Goal: Information Seeking & Learning: Check status

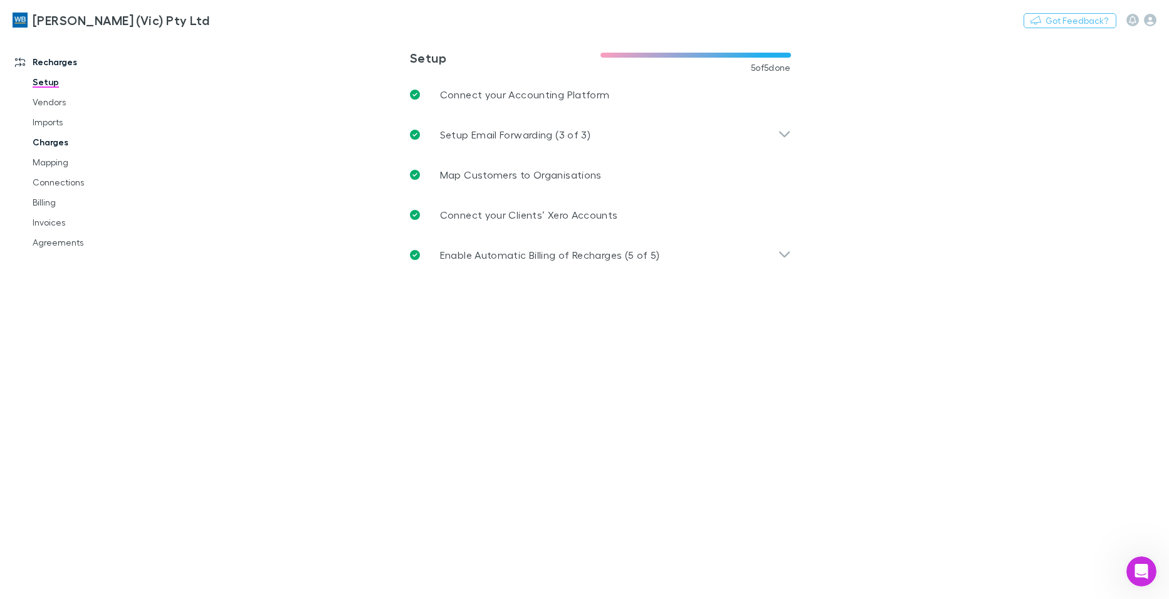
click at [49, 145] on link "Charges" at bounding box center [94, 142] width 149 height 20
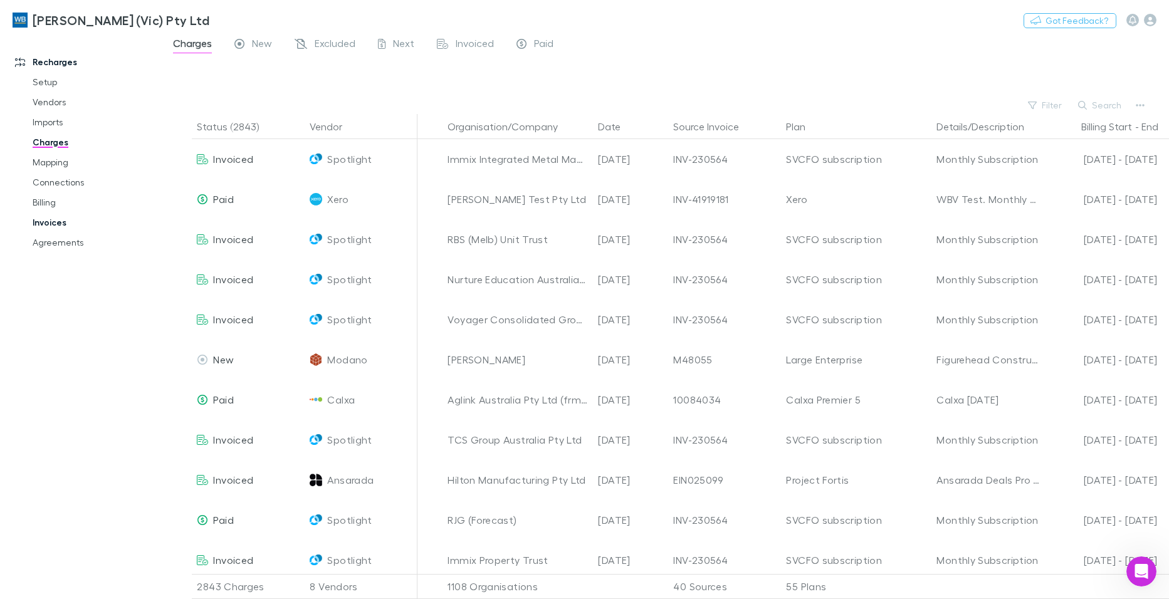
click at [44, 223] on link "Invoices" at bounding box center [94, 223] width 149 height 20
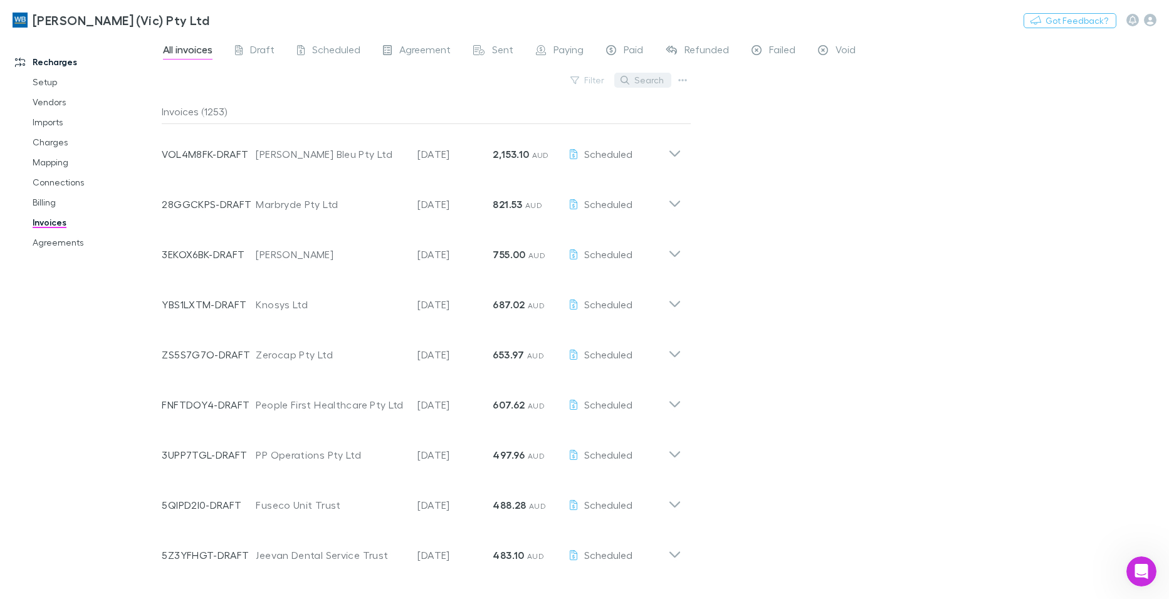
click at [646, 81] on button "Search" at bounding box center [642, 80] width 57 height 15
type input "*******"
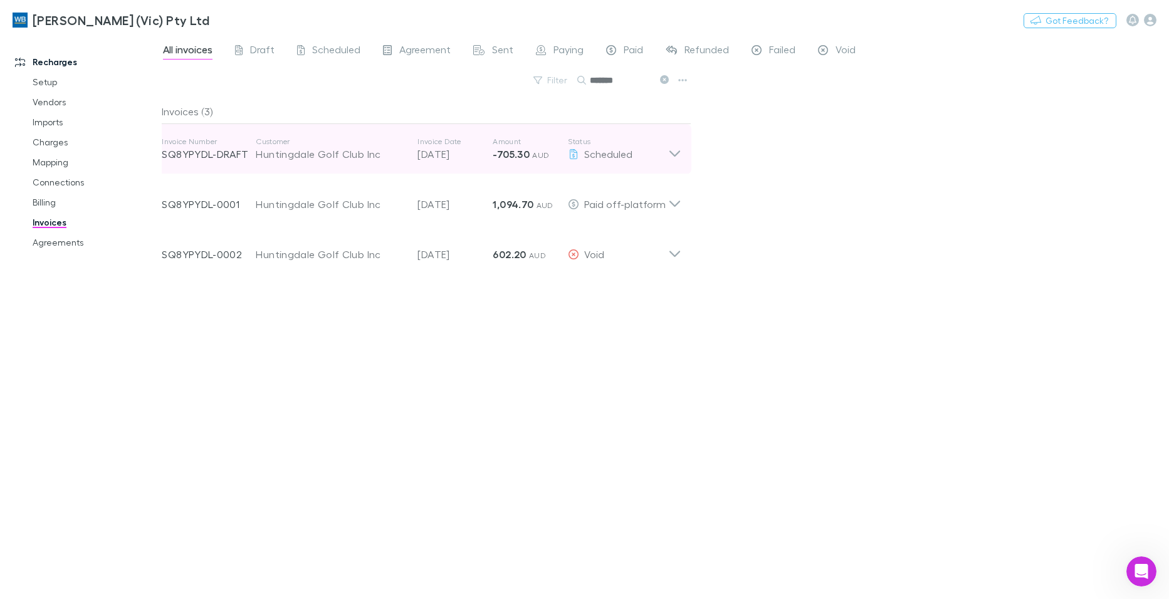
click at [676, 154] on icon at bounding box center [674, 149] width 13 height 25
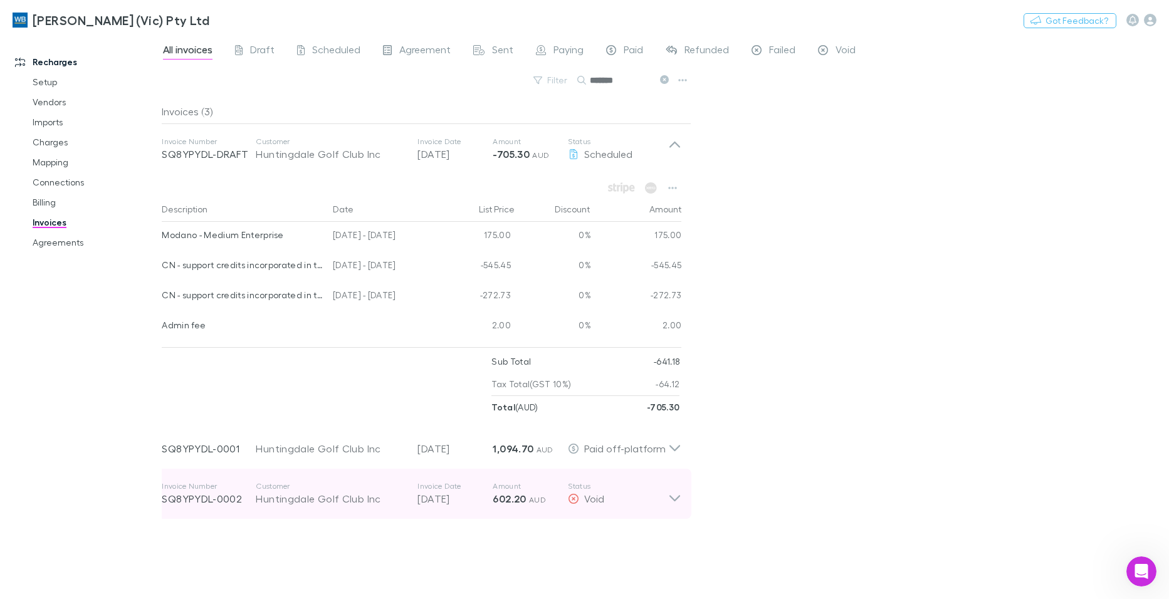
click at [671, 500] on icon at bounding box center [674, 493] width 13 height 25
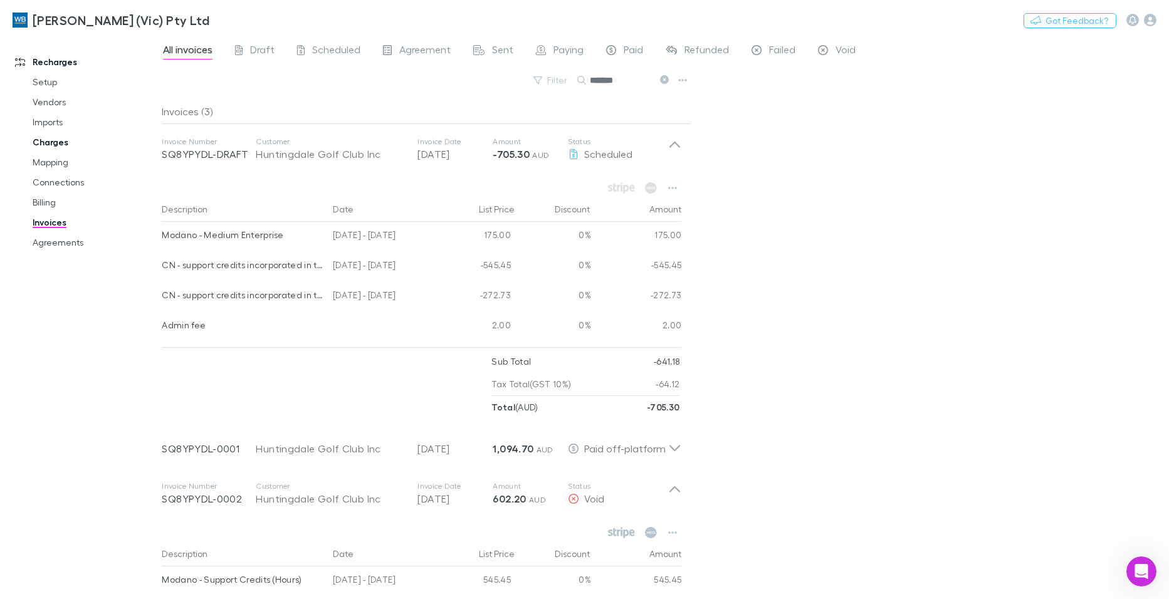
click at [48, 145] on link "Charges" at bounding box center [94, 142] width 149 height 20
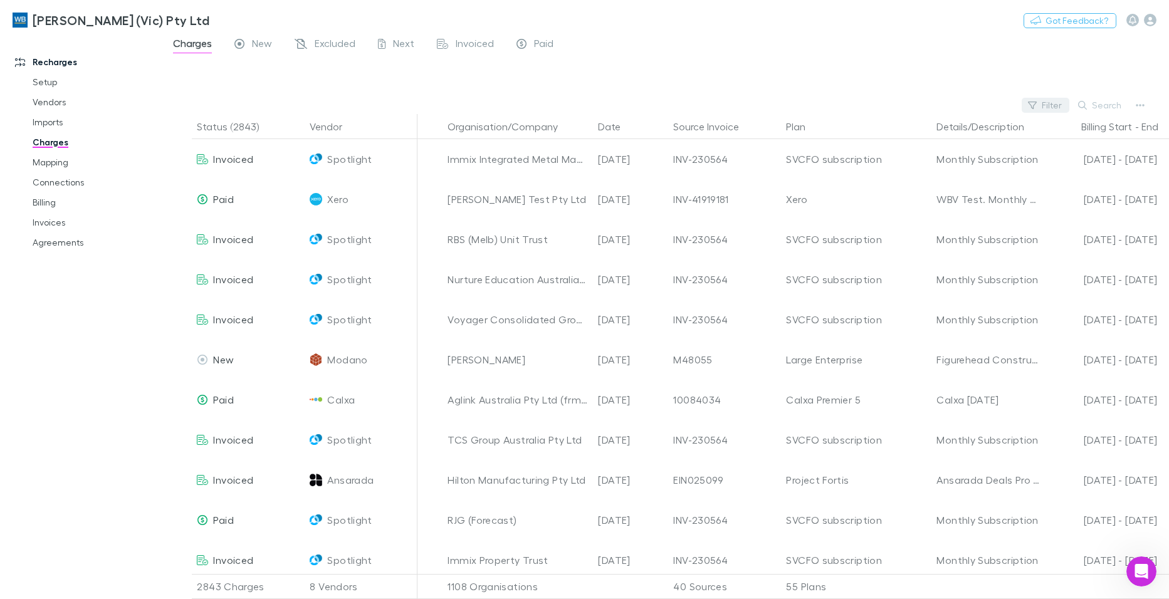
click at [1060, 102] on button "Filter" at bounding box center [1046, 105] width 48 height 15
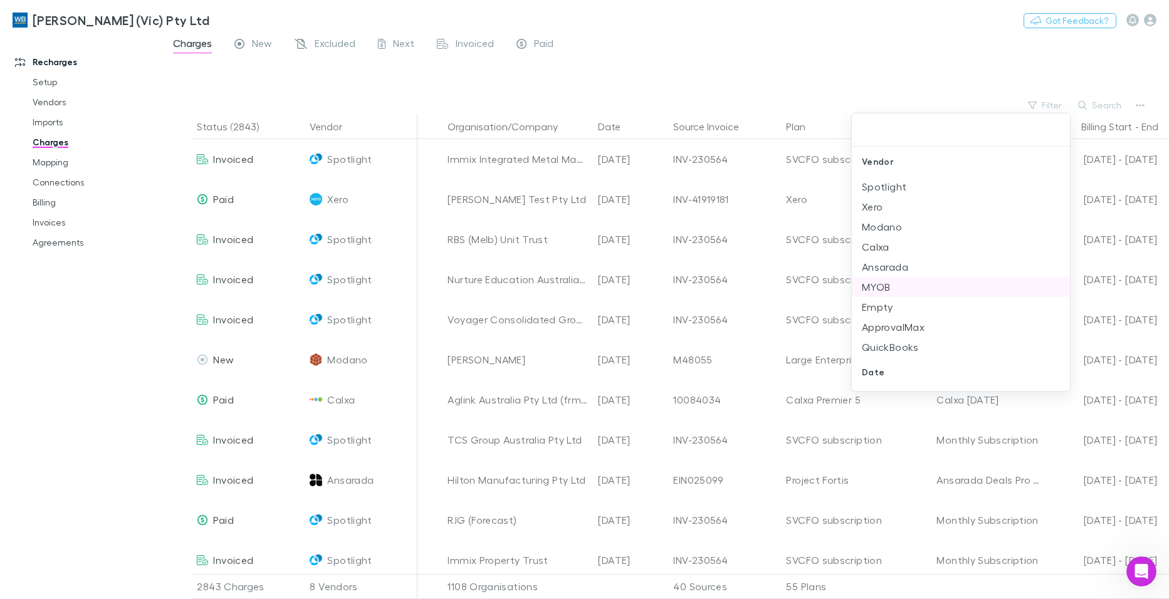
click at [879, 291] on li "MYOB" at bounding box center [961, 287] width 218 height 20
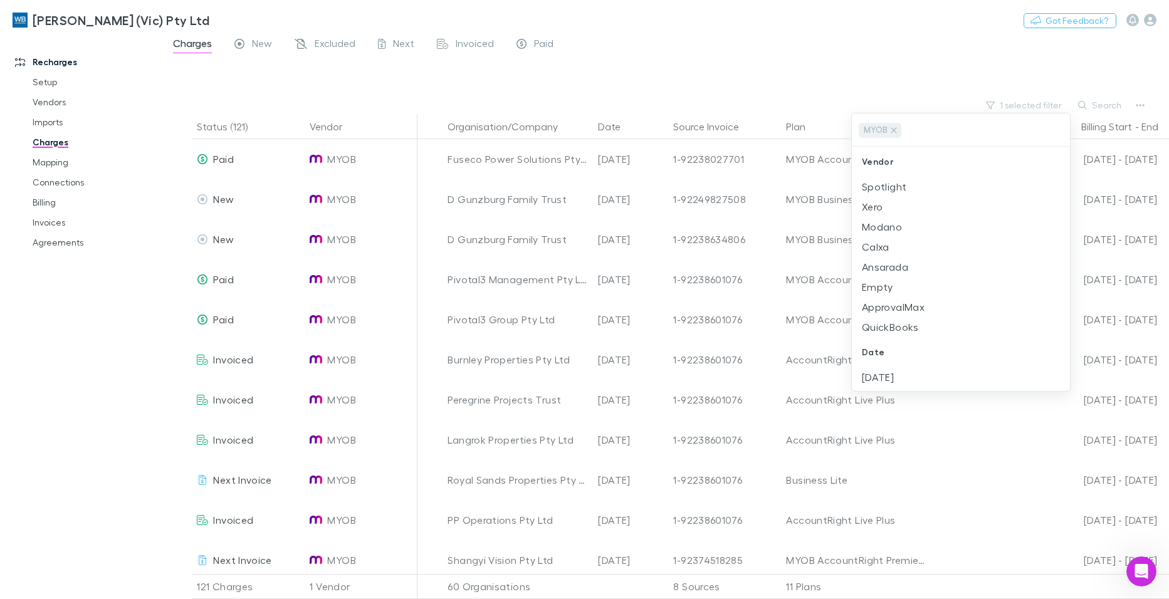
click at [1105, 103] on div at bounding box center [584, 299] width 1169 height 599
click at [1103, 108] on button "Search" at bounding box center [1100, 105] width 57 height 15
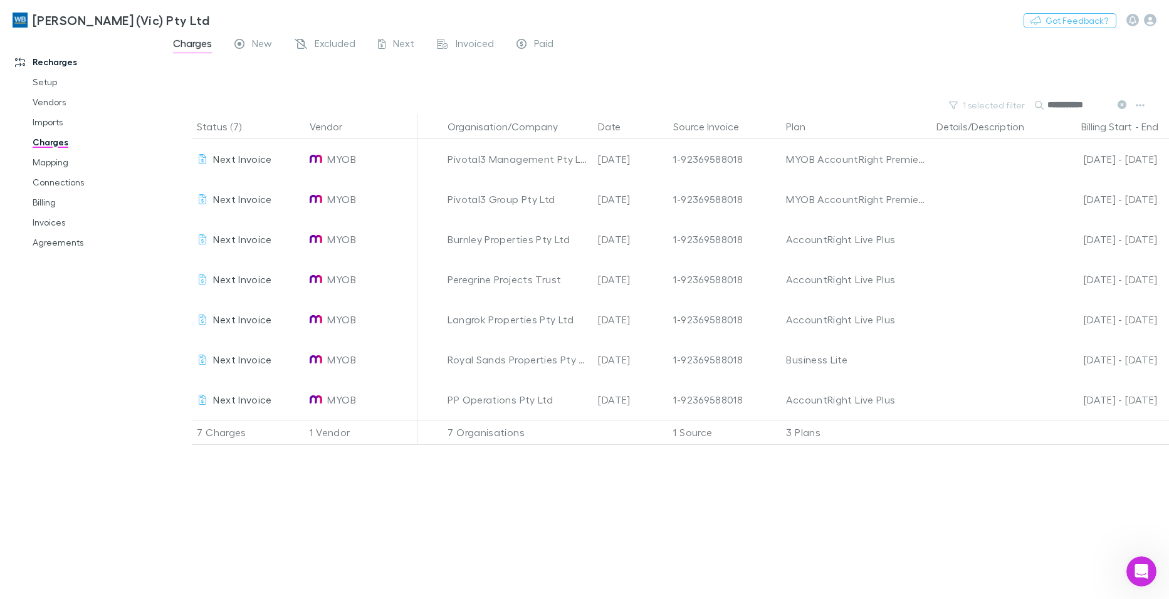
type input "**********"
click at [1121, 105] on icon at bounding box center [1122, 104] width 9 height 9
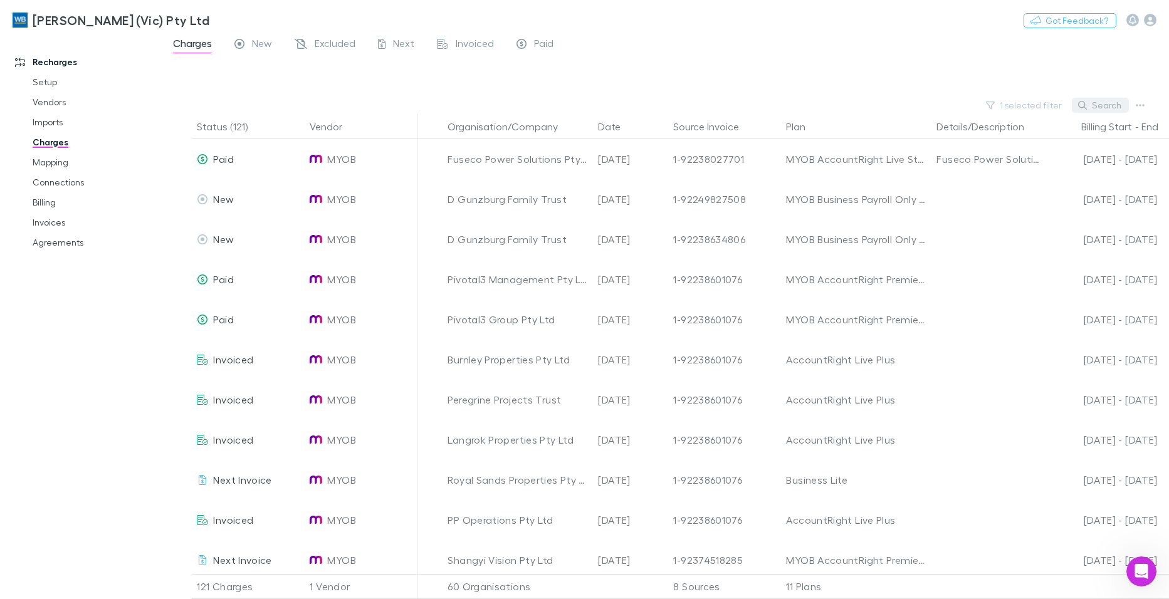
click at [1090, 102] on button "Search" at bounding box center [1100, 105] width 57 height 15
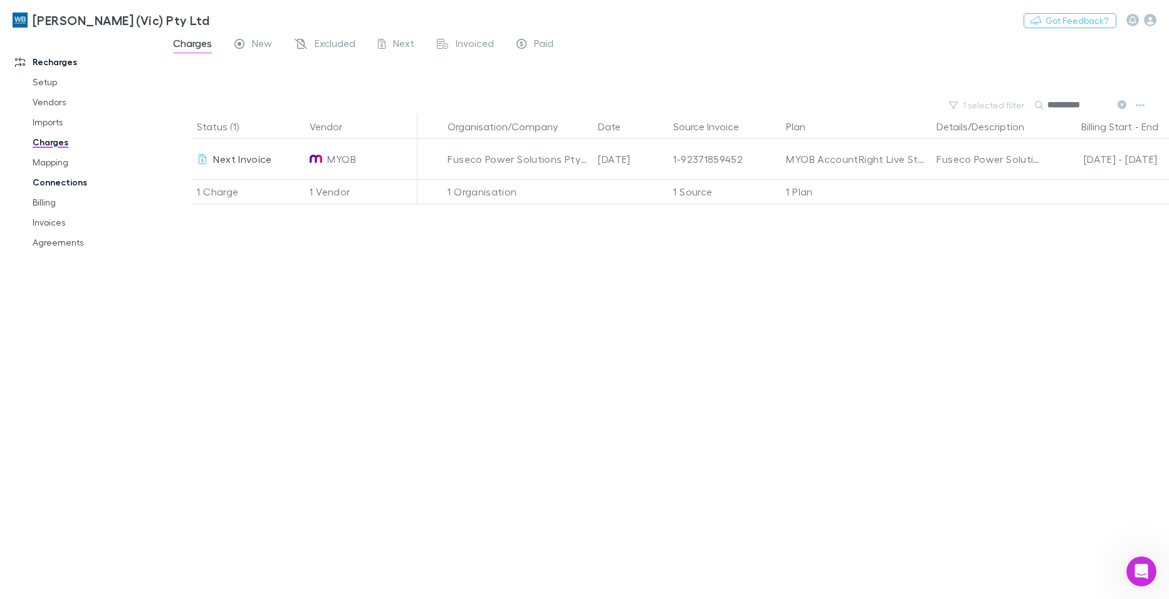
type input "**********"
drag, startPoint x: 707, startPoint y: 313, endPoint x: 689, endPoint y: 310, distance: 17.8
click at [704, 307] on div "Status (1) Vendor Organisation/Company Date Source Invoice Plan Details/Descrip…" at bounding box center [665, 356] width 1007 height 485
click at [256, 40] on span "New" at bounding box center [262, 45] width 20 height 16
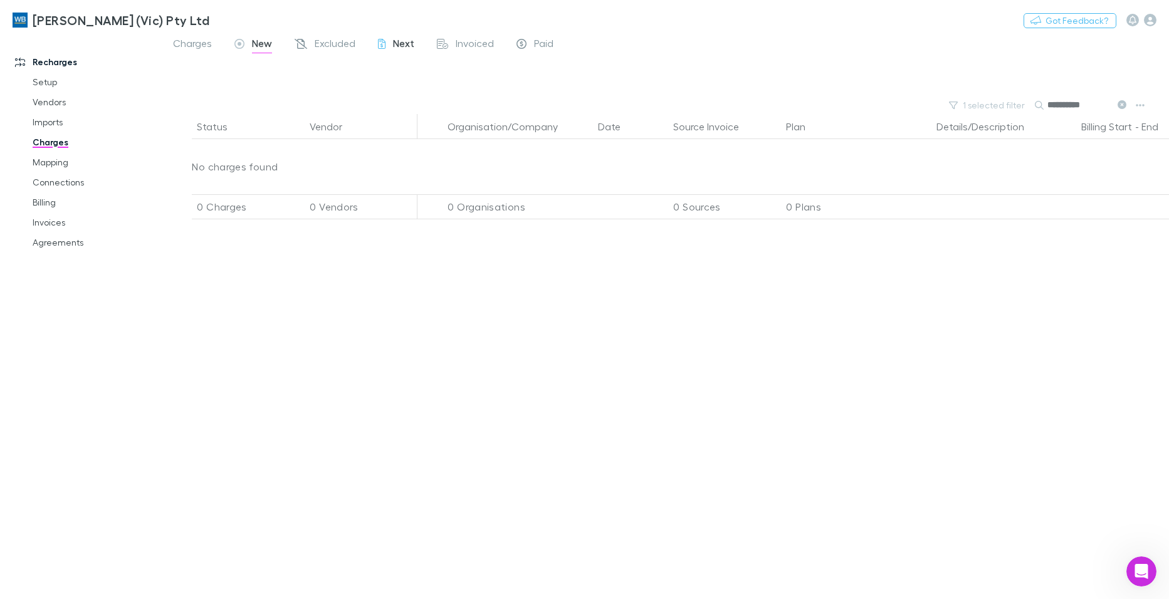
click at [408, 44] on span "Next" at bounding box center [403, 45] width 21 height 16
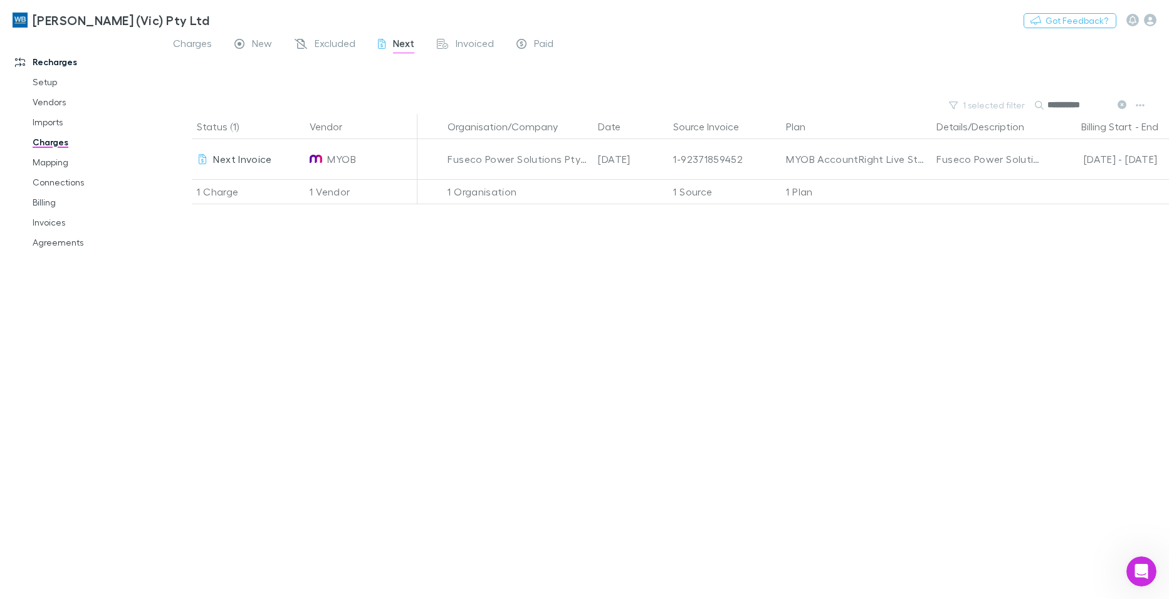
click at [1125, 102] on icon at bounding box center [1122, 104] width 9 height 9
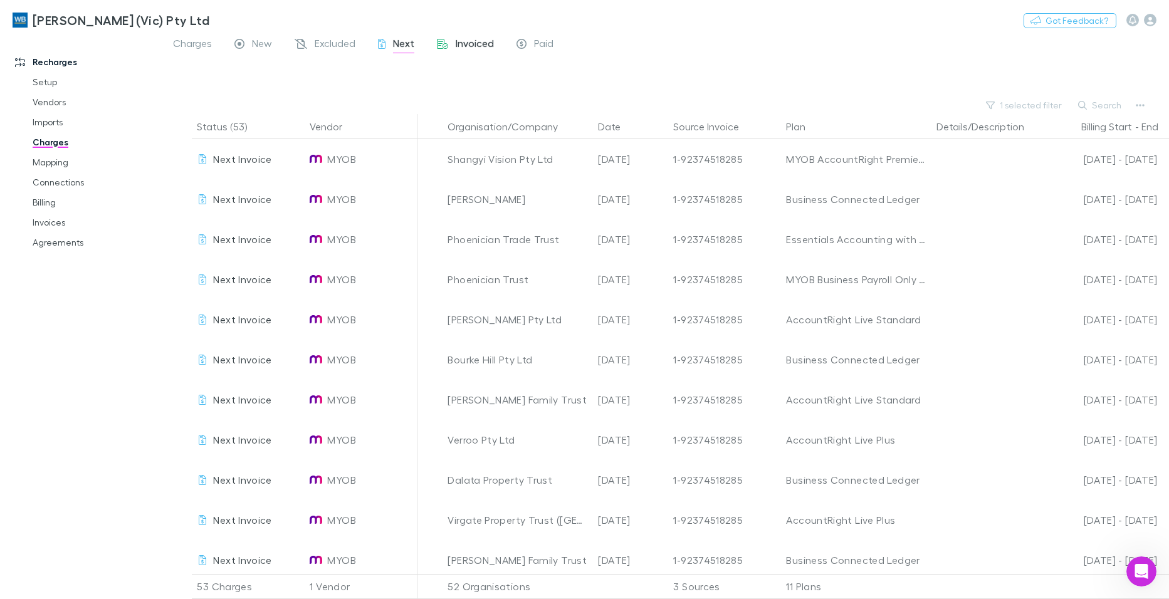
click at [475, 41] on span "Invoiced" at bounding box center [475, 45] width 38 height 16
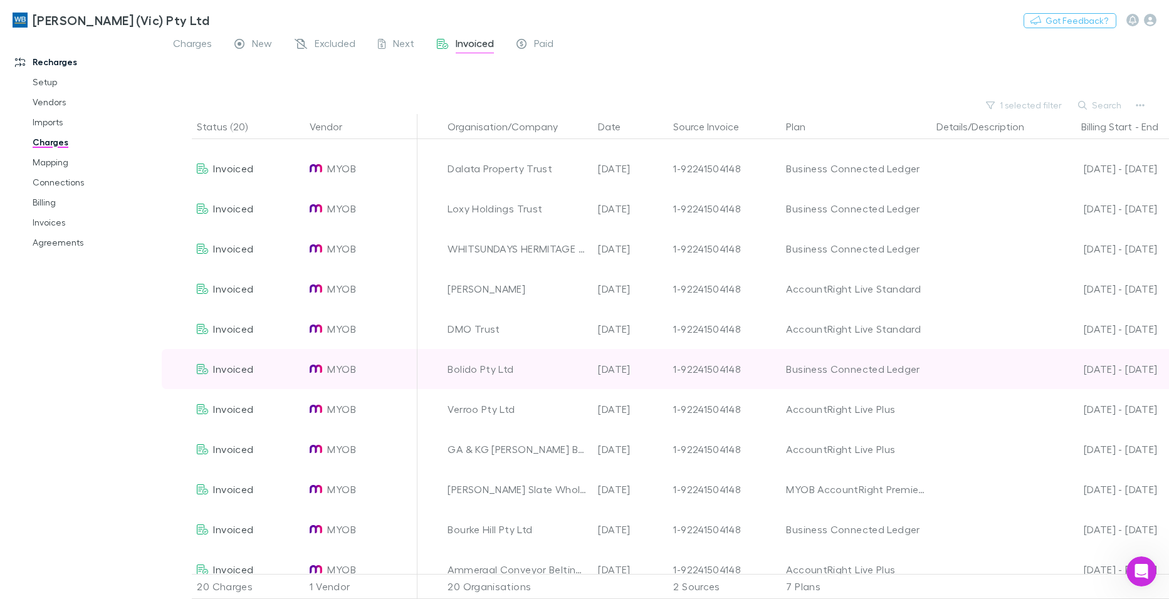
scroll to position [381, 0]
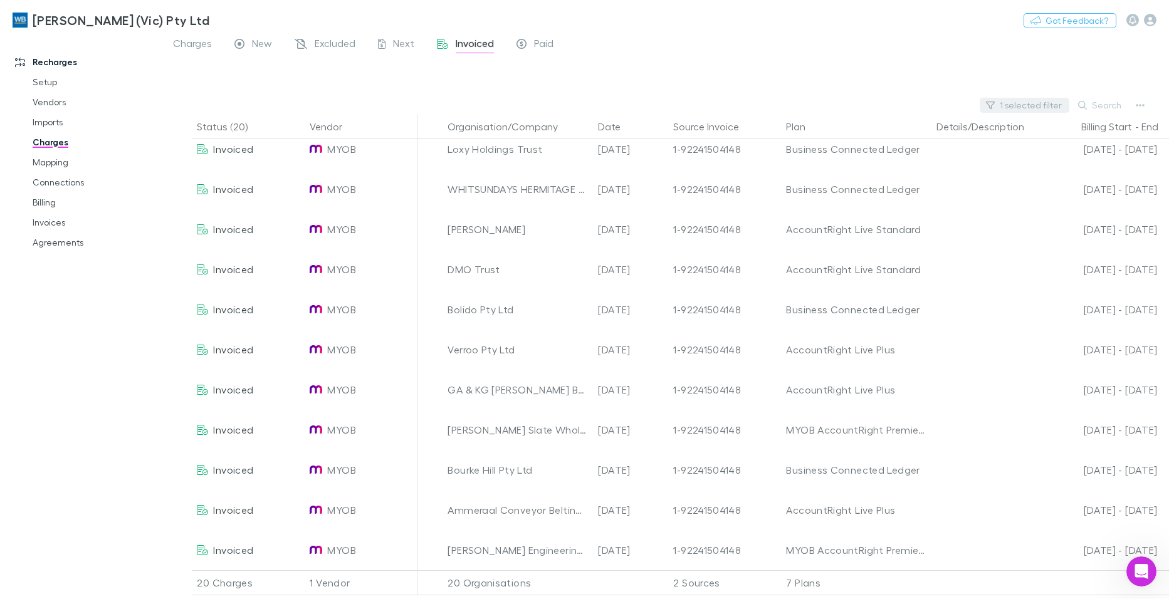
click at [1048, 108] on button "1 selected filter" at bounding box center [1025, 105] width 90 height 15
click at [895, 130] on icon at bounding box center [895, 130] width 6 height 6
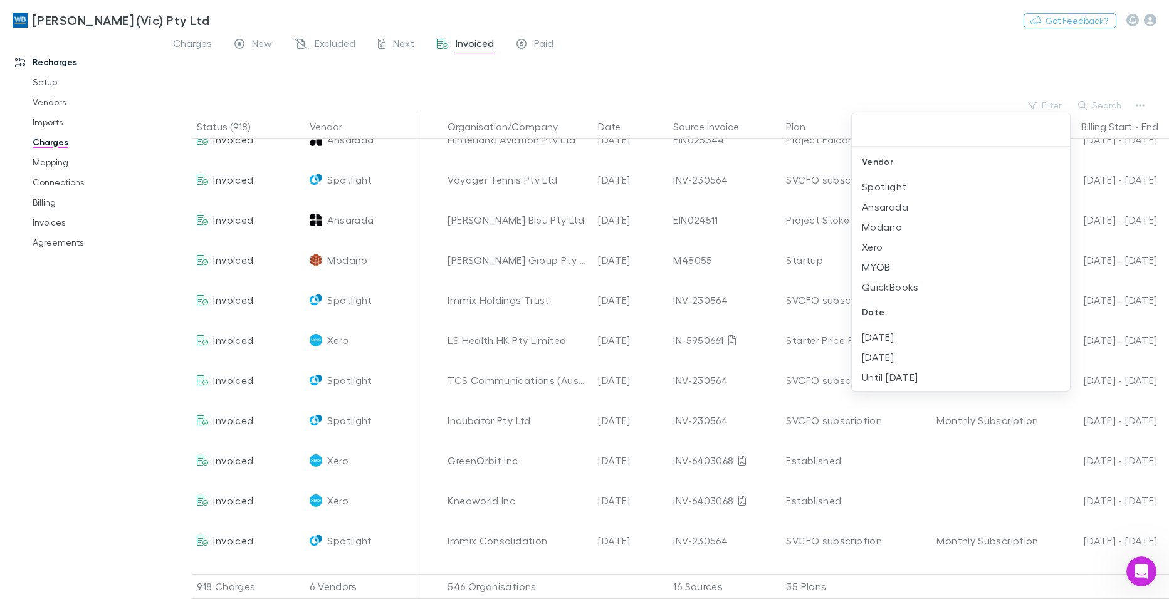
click at [893, 130] on input "text" at bounding box center [961, 129] width 208 height 23
click at [886, 184] on li "Spotlight" at bounding box center [961, 187] width 218 height 20
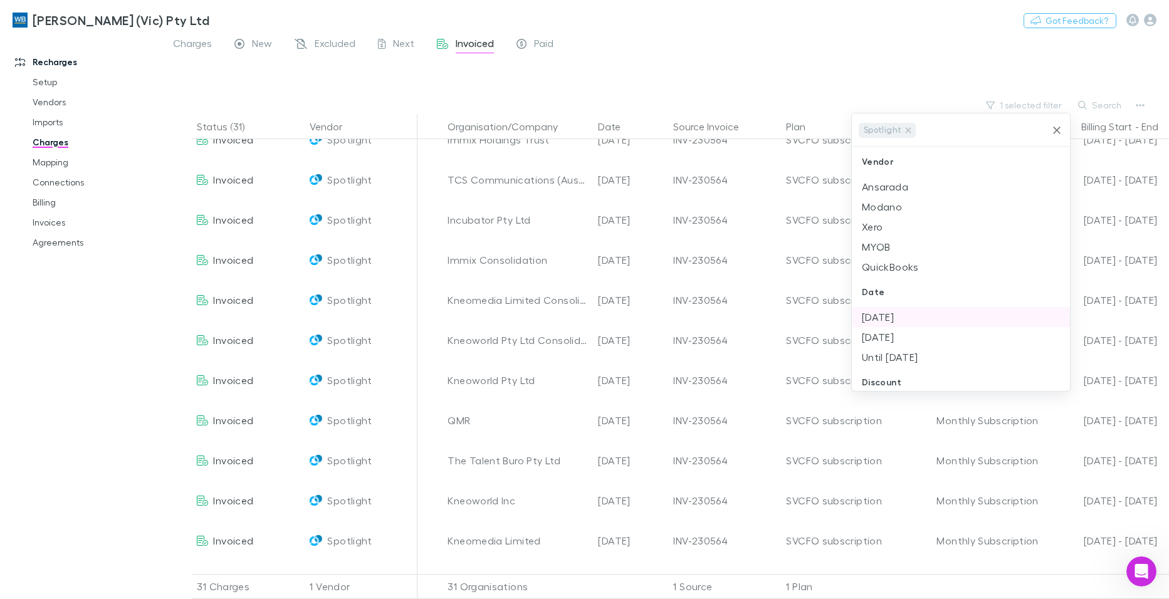
click at [890, 314] on li "[DATE]" at bounding box center [961, 317] width 218 height 20
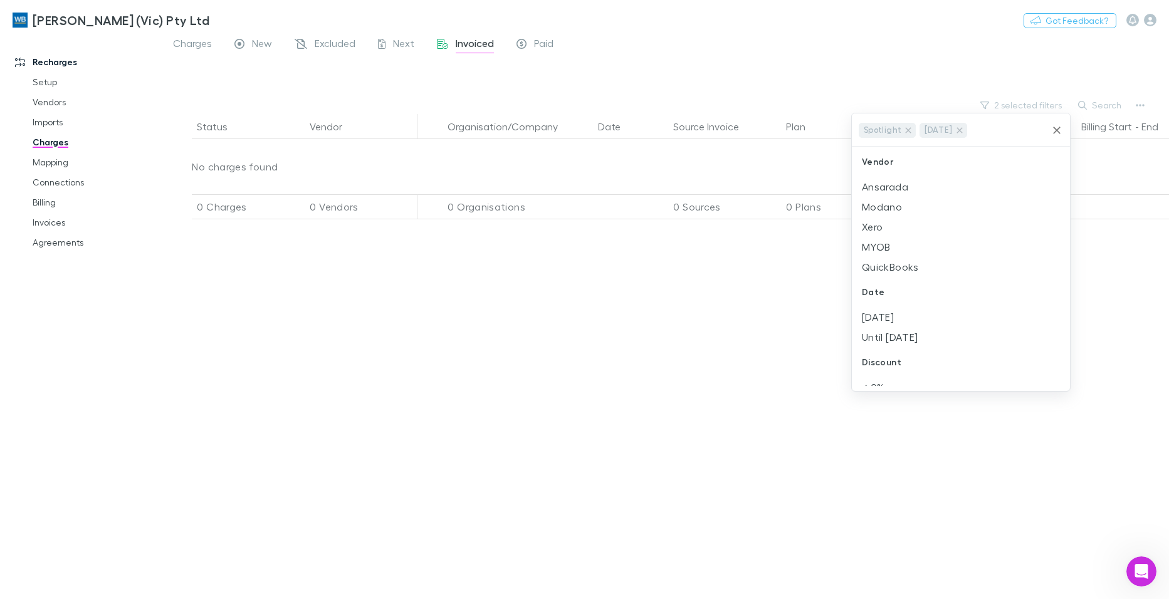
scroll to position [0, 0]
click at [804, 41] on div at bounding box center [584, 299] width 1169 height 599
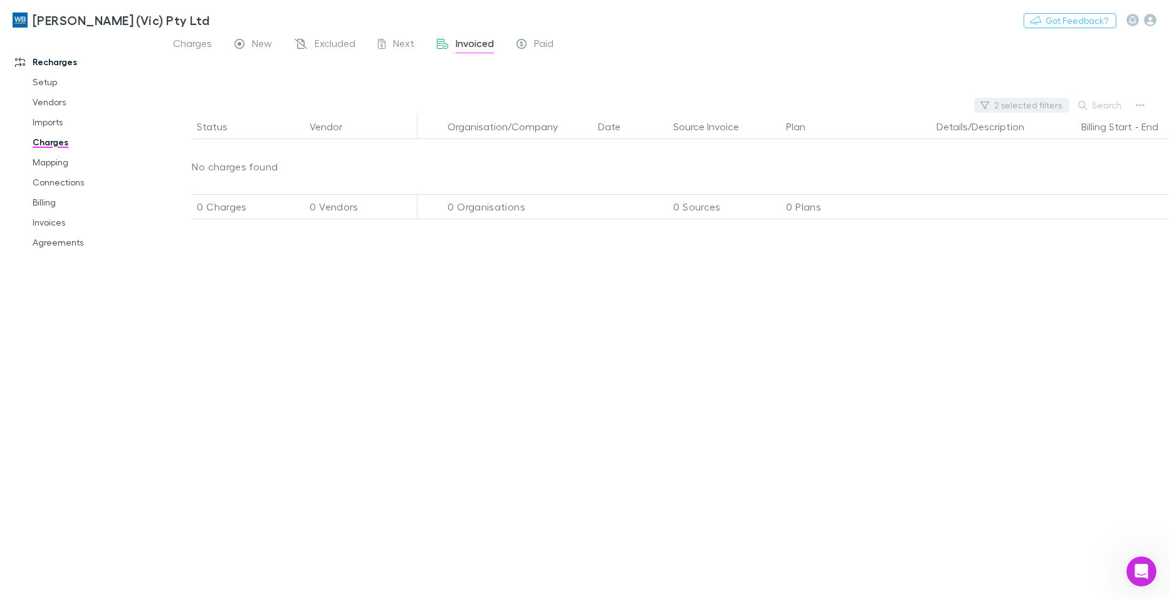
click at [1029, 104] on button "2 selected filters" at bounding box center [1021, 105] width 95 height 15
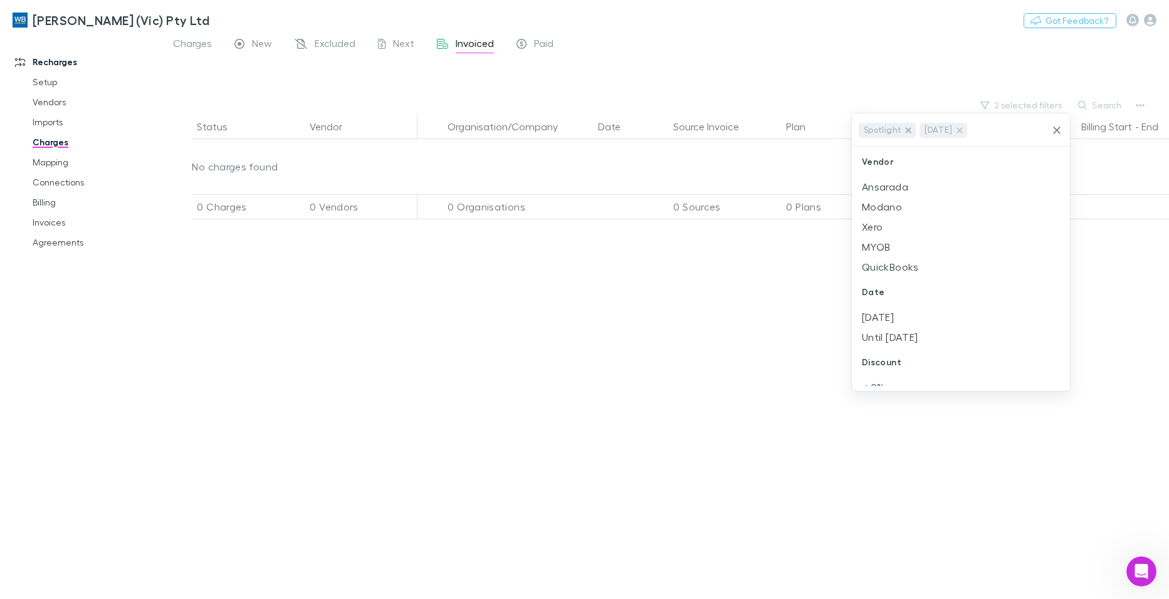
click at [910, 130] on icon at bounding box center [908, 130] width 10 height 10
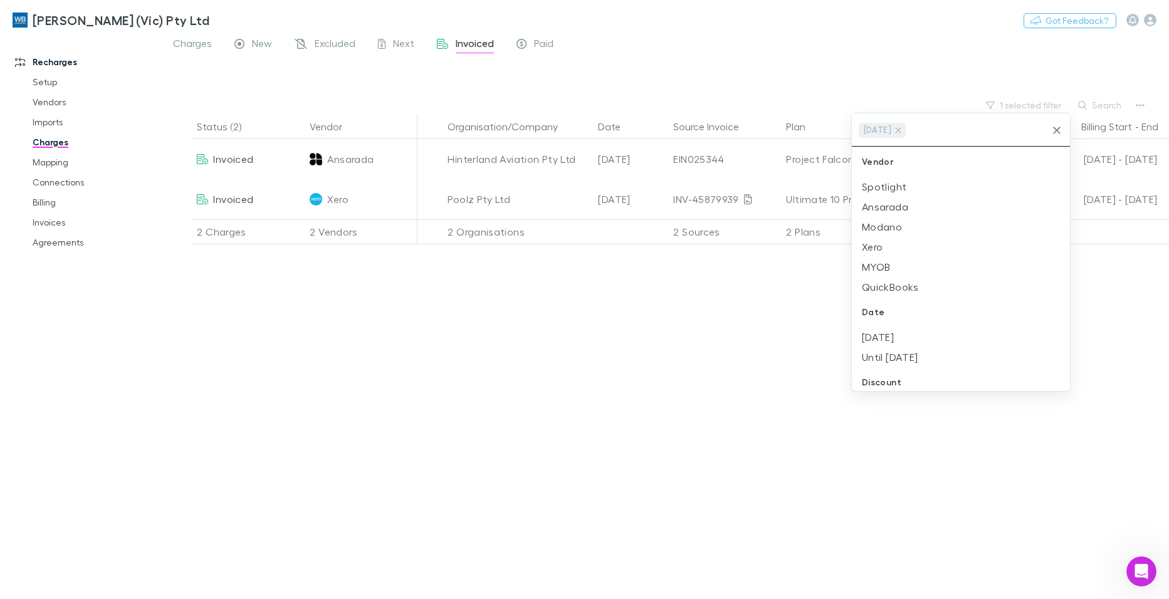
click at [789, 64] on div at bounding box center [584, 299] width 1169 height 599
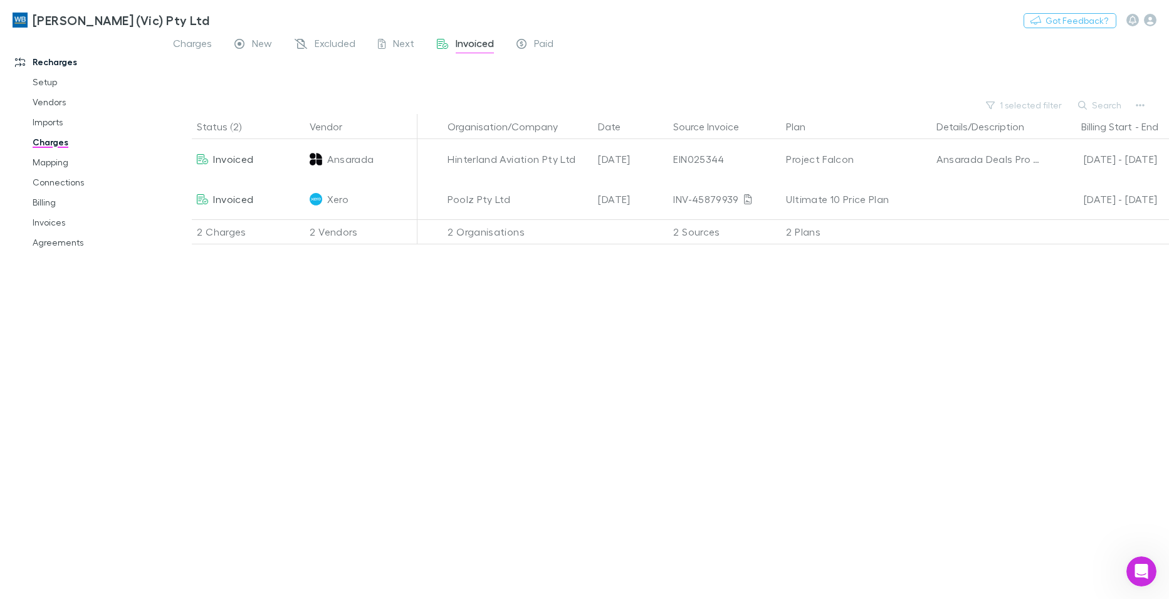
click at [700, 398] on div "Status (2) Vendor Organisation/Company Date Source Invoice Plan Details/Descrip…" at bounding box center [665, 356] width 1007 height 485
click at [401, 44] on span "Next" at bounding box center [403, 45] width 21 height 16
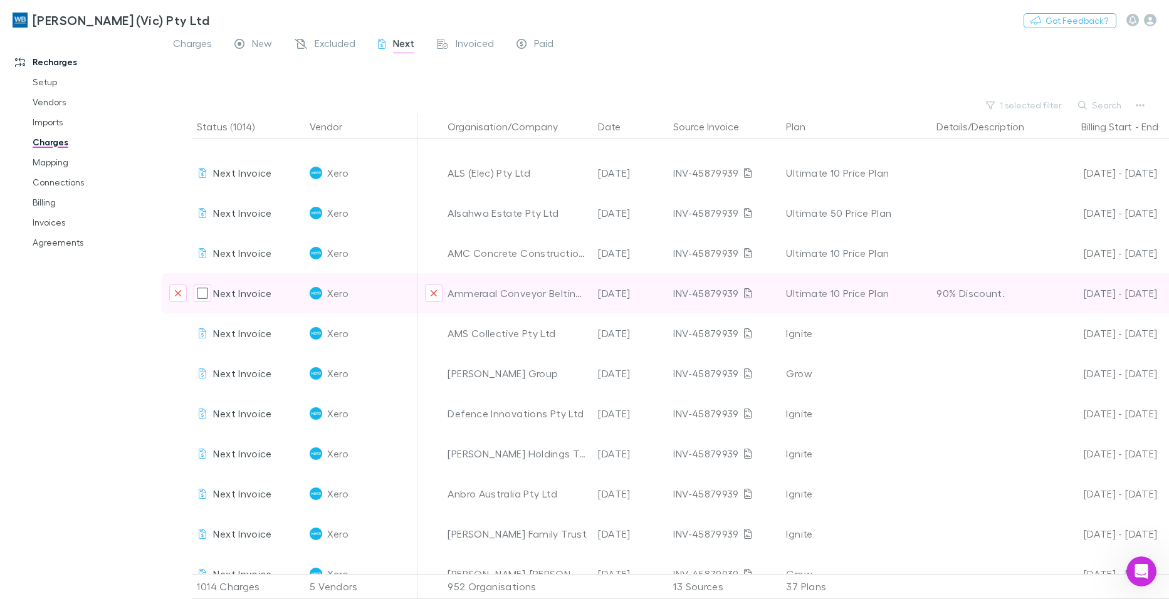
scroll to position [2759, 0]
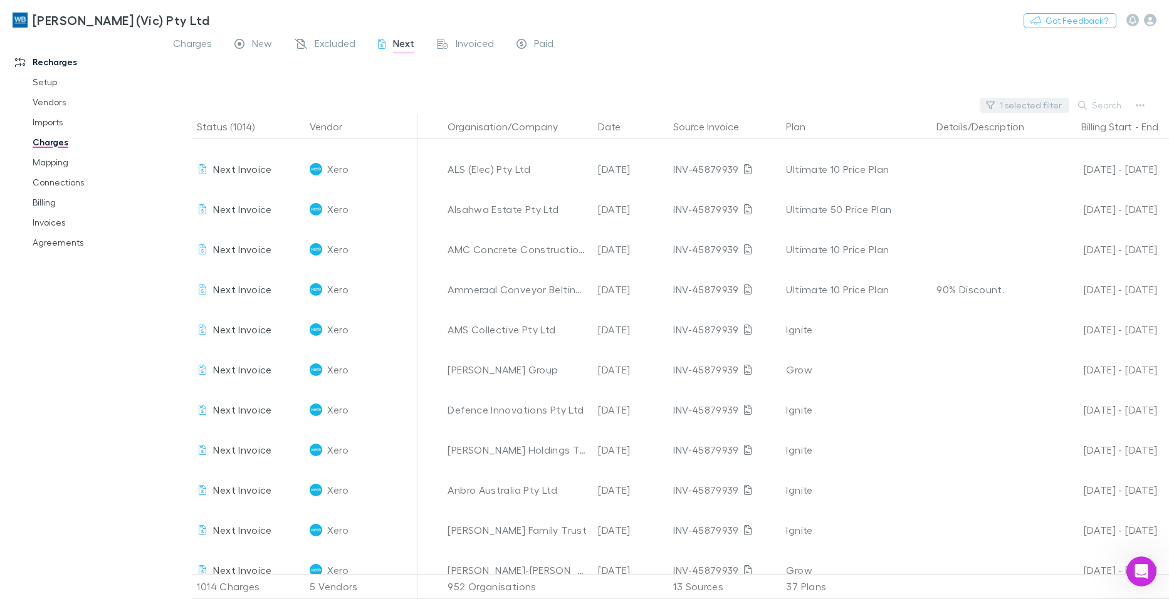
click at [1021, 105] on button "1 selected filter" at bounding box center [1025, 105] width 90 height 15
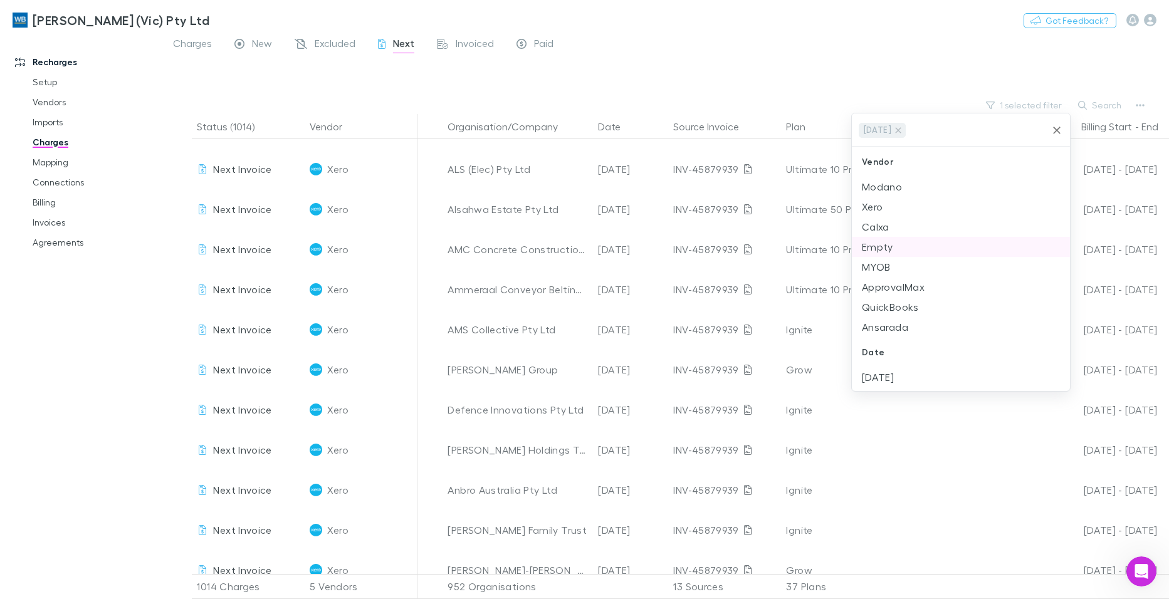
click at [883, 247] on li "Empty" at bounding box center [961, 247] width 218 height 20
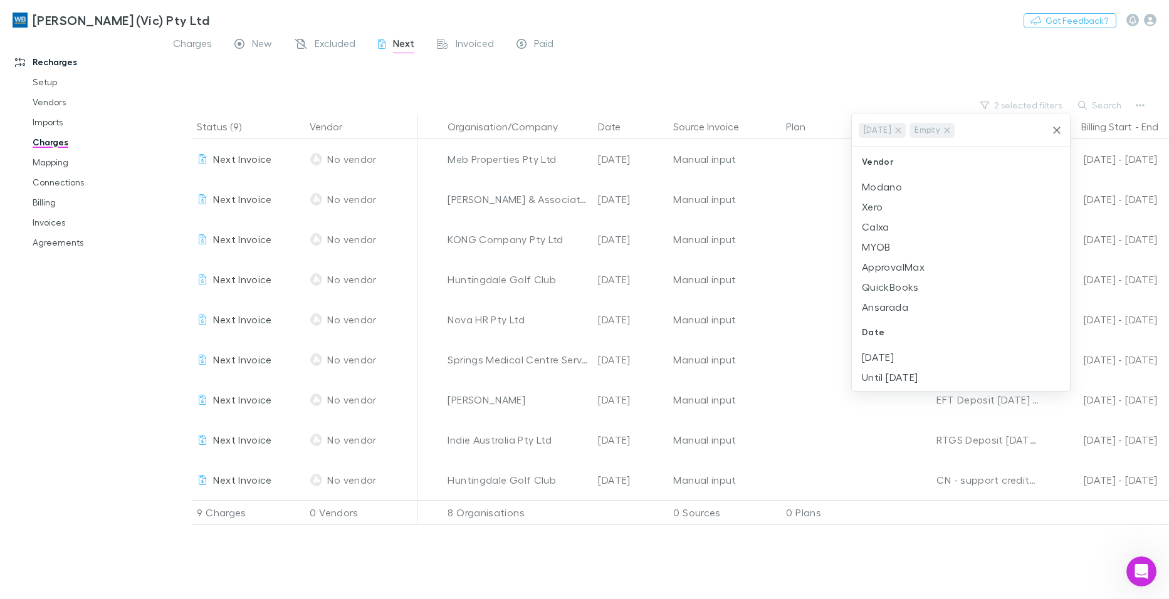
scroll to position [0, 0]
click at [757, 34] on div at bounding box center [584, 299] width 1169 height 599
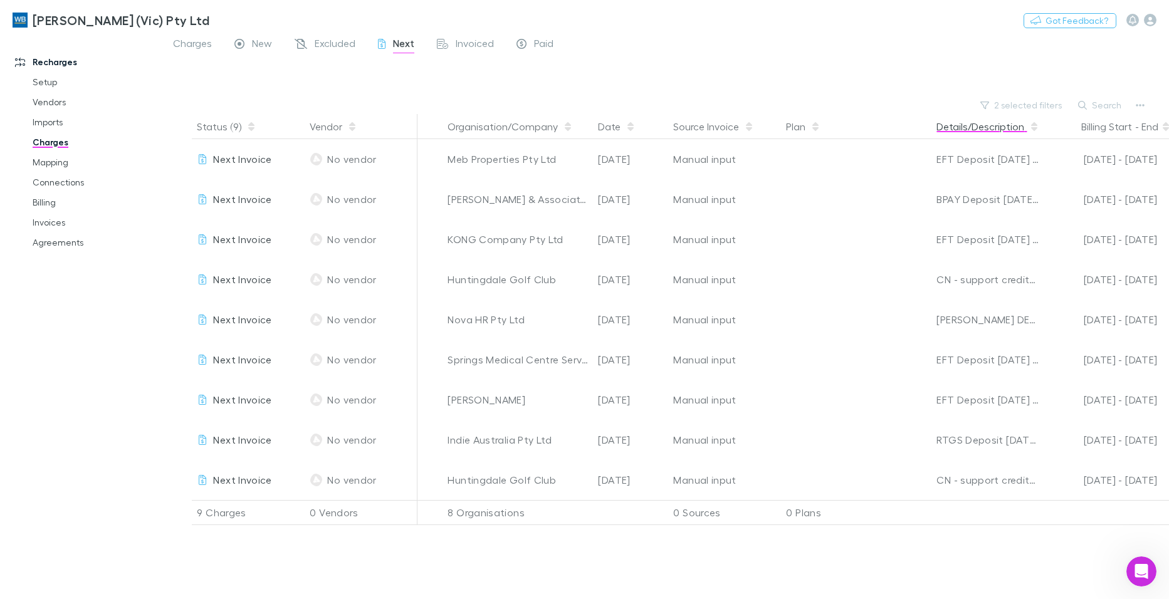
click at [955, 125] on button "Details/Description" at bounding box center [988, 126] width 103 height 25
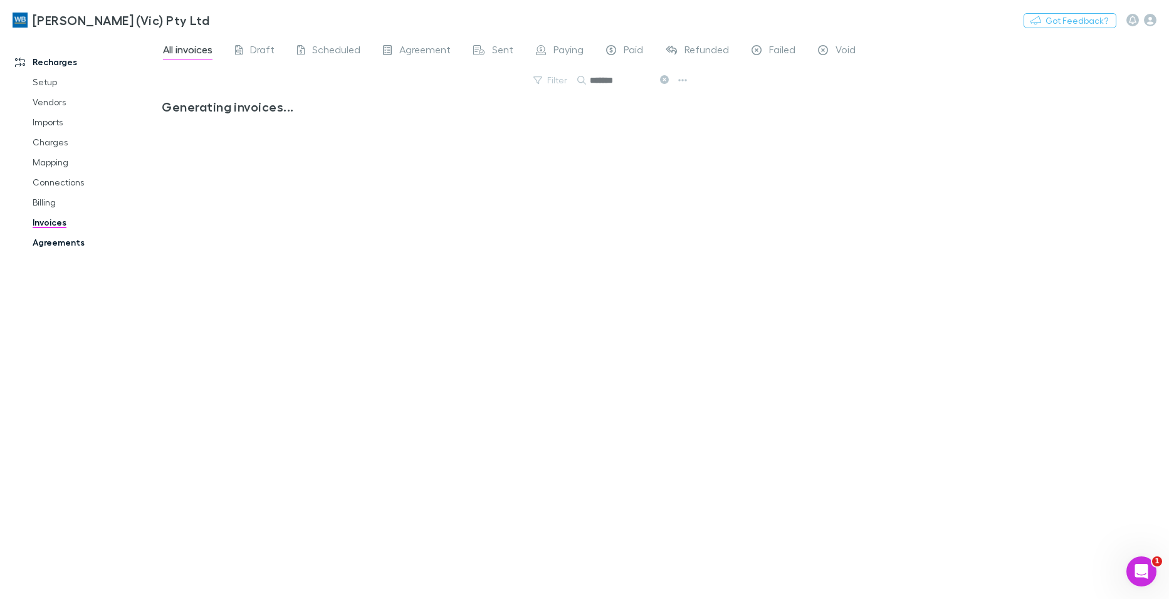
click at [46, 245] on link "Agreements" at bounding box center [94, 243] width 149 height 20
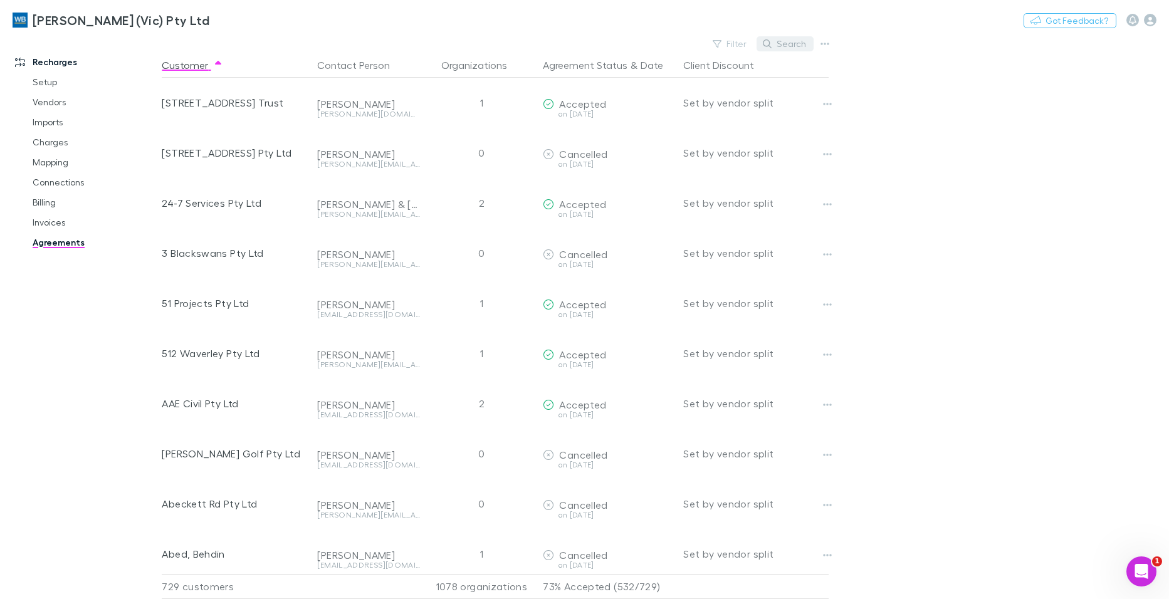
click at [589, 39] on button "Search" at bounding box center [785, 43] width 57 height 15
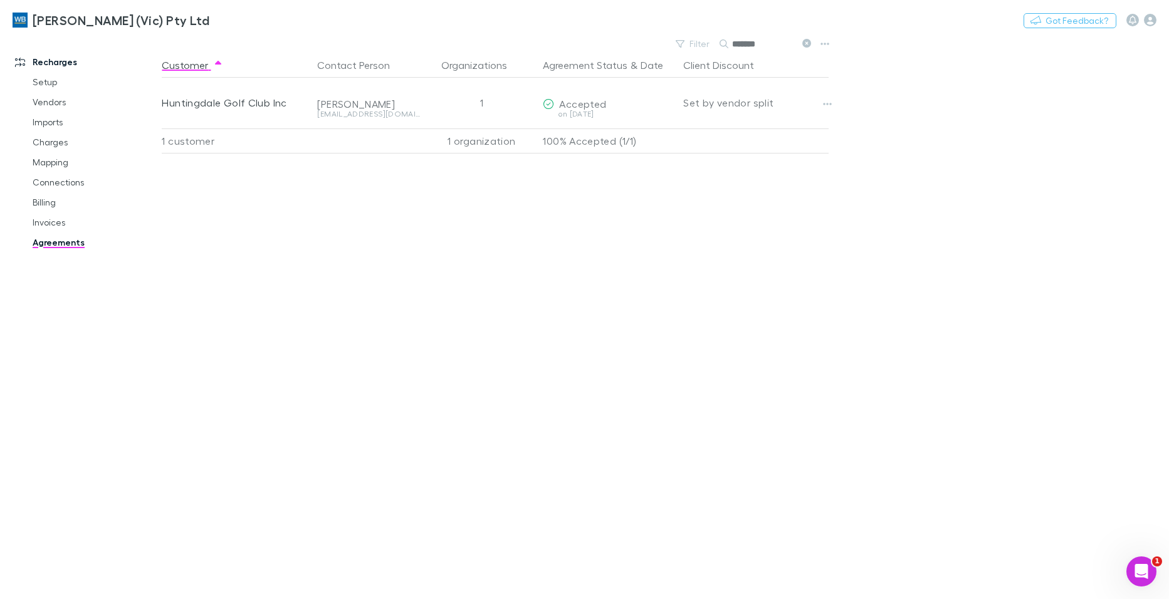
type input "*******"
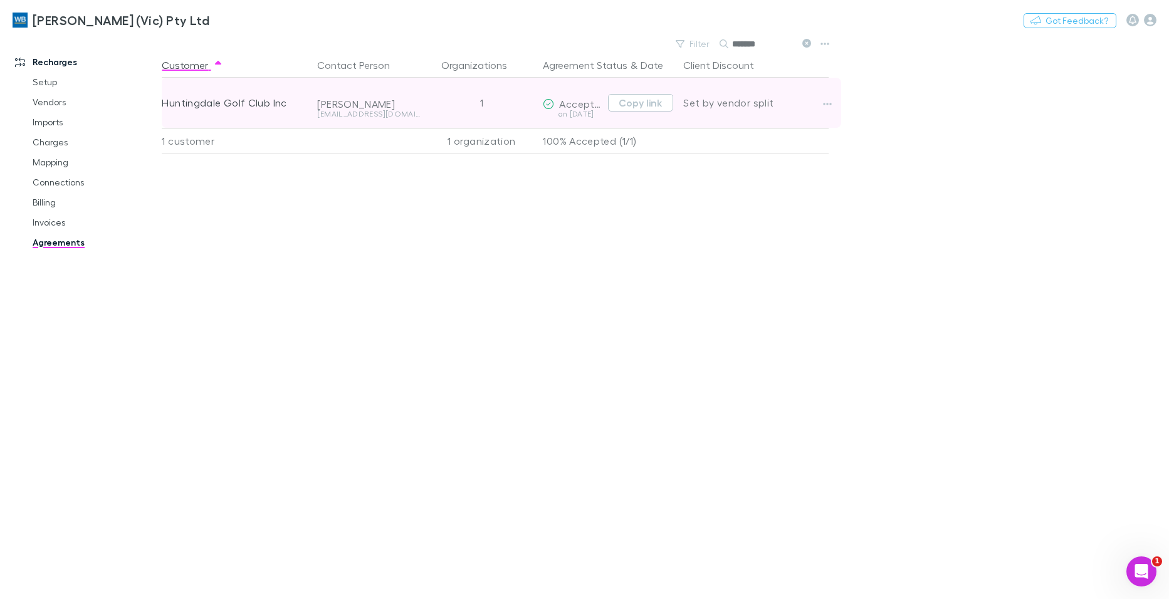
drag, startPoint x: 661, startPoint y: 102, endPoint x: 529, endPoint y: 115, distance: 133.5
click at [589, 102] on button "Copy link" at bounding box center [640, 103] width 65 height 18
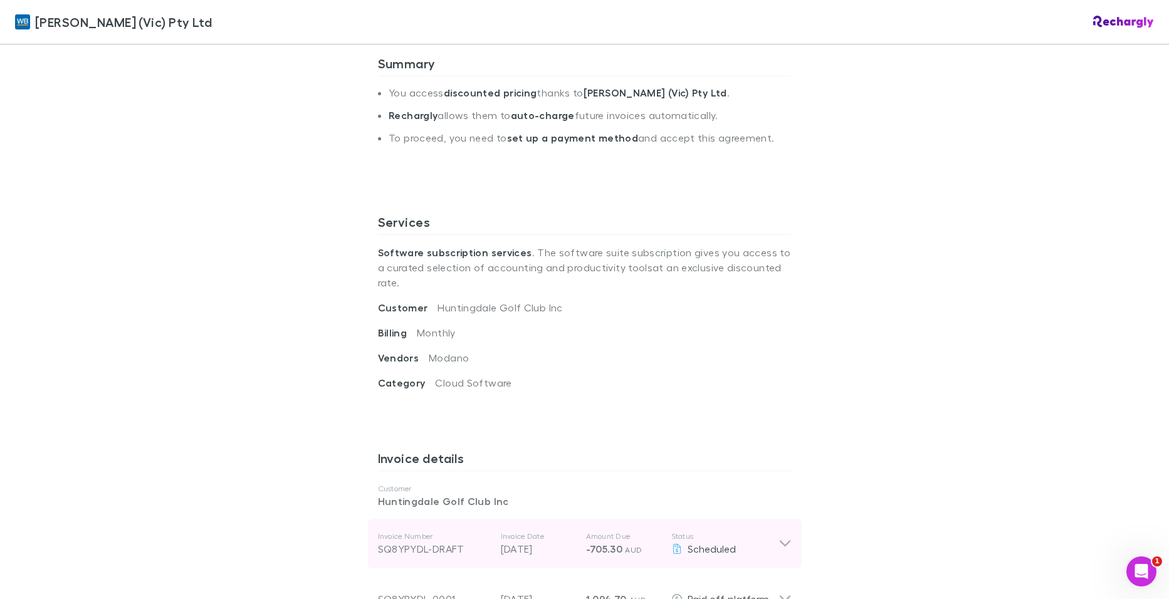
scroll to position [439, 0]
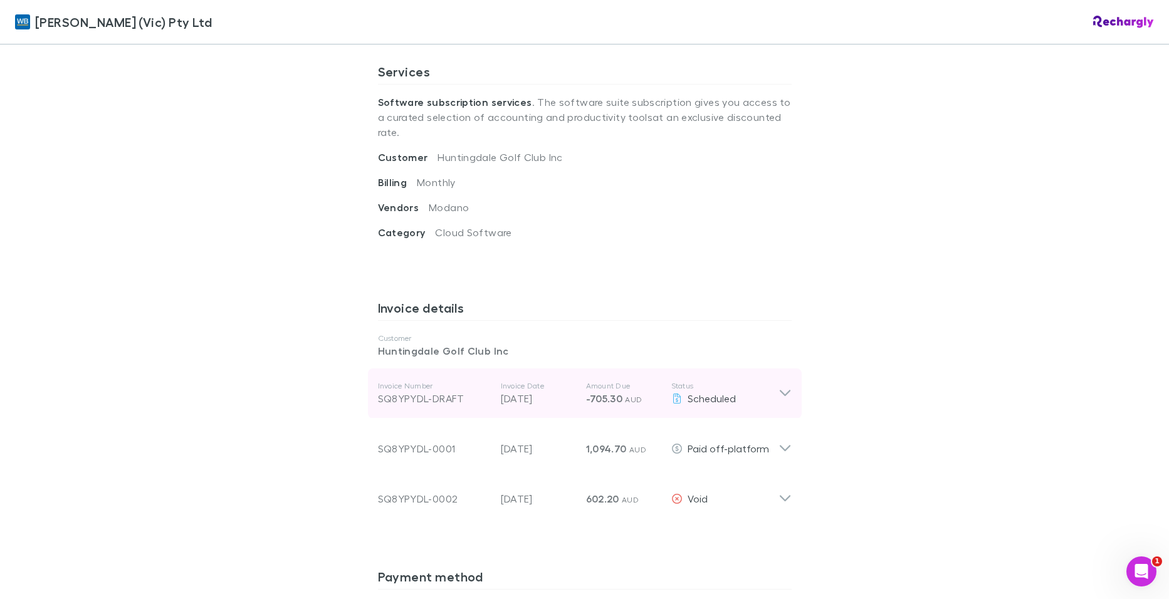
click at [781, 391] on icon at bounding box center [784, 394] width 11 height 6
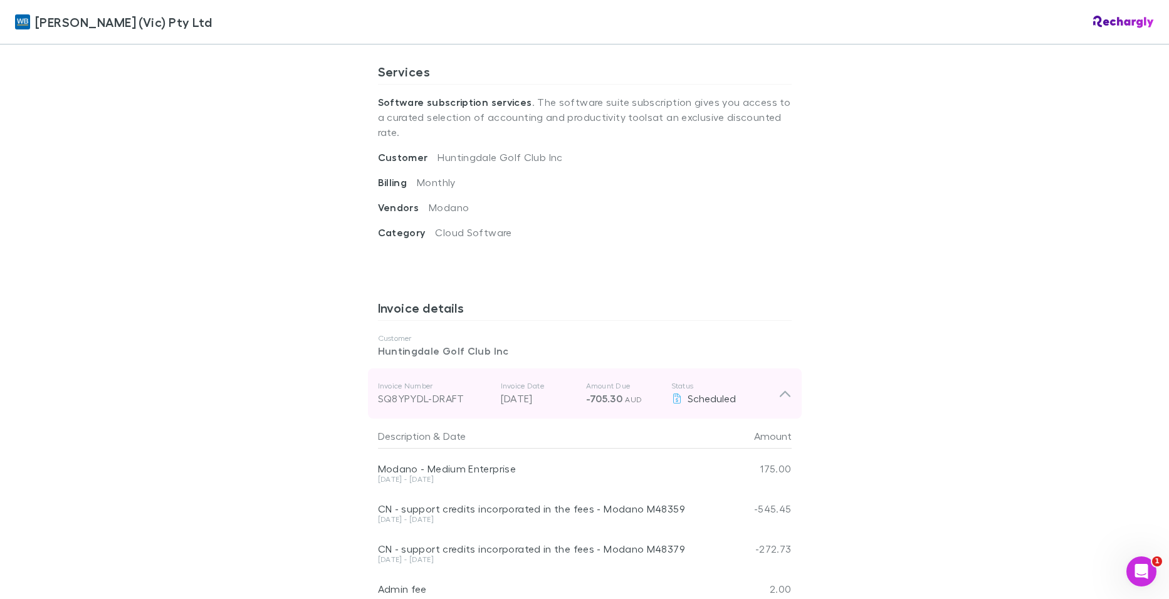
click at [780, 386] on icon at bounding box center [785, 393] width 13 height 15
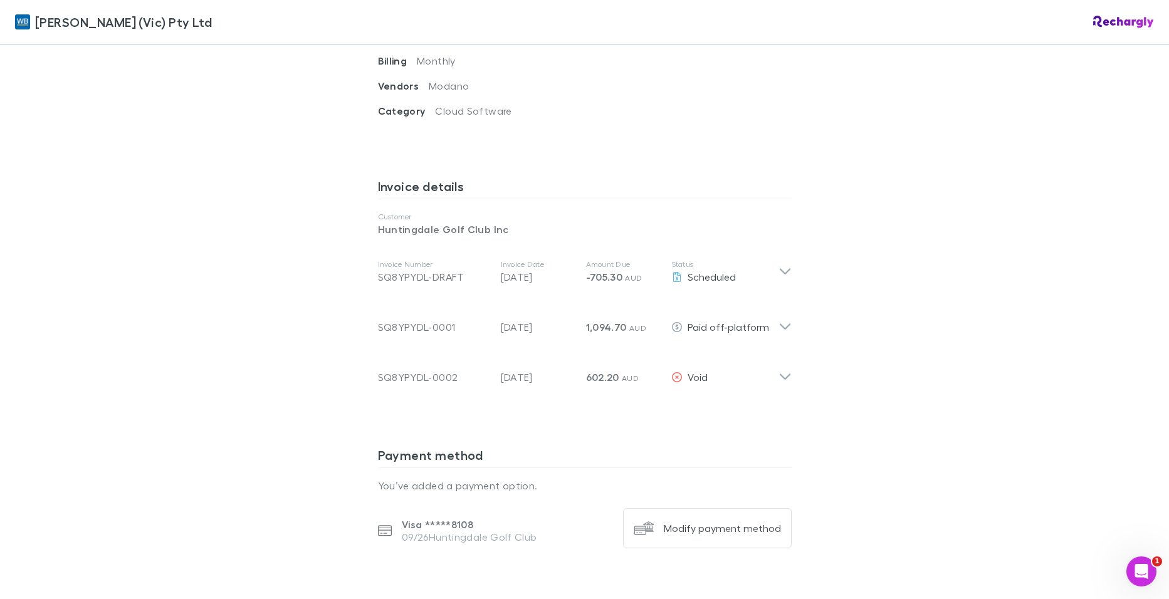
scroll to position [564, 0]
click at [1143, 564] on icon "Open Intercom Messenger" at bounding box center [1140, 570] width 21 height 21
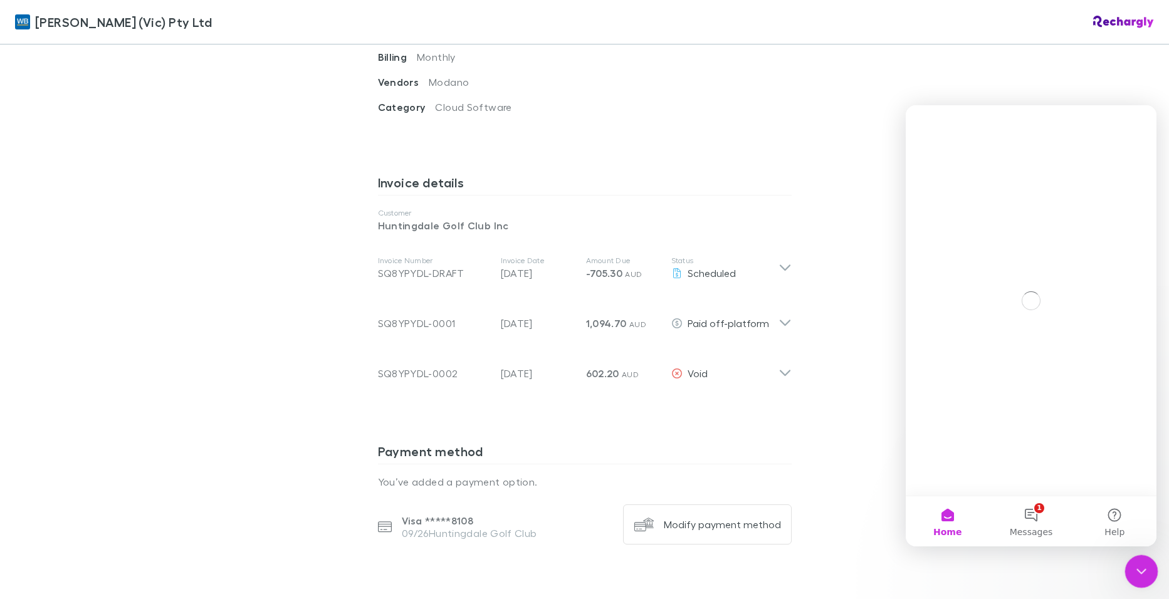
scroll to position [0, 0]
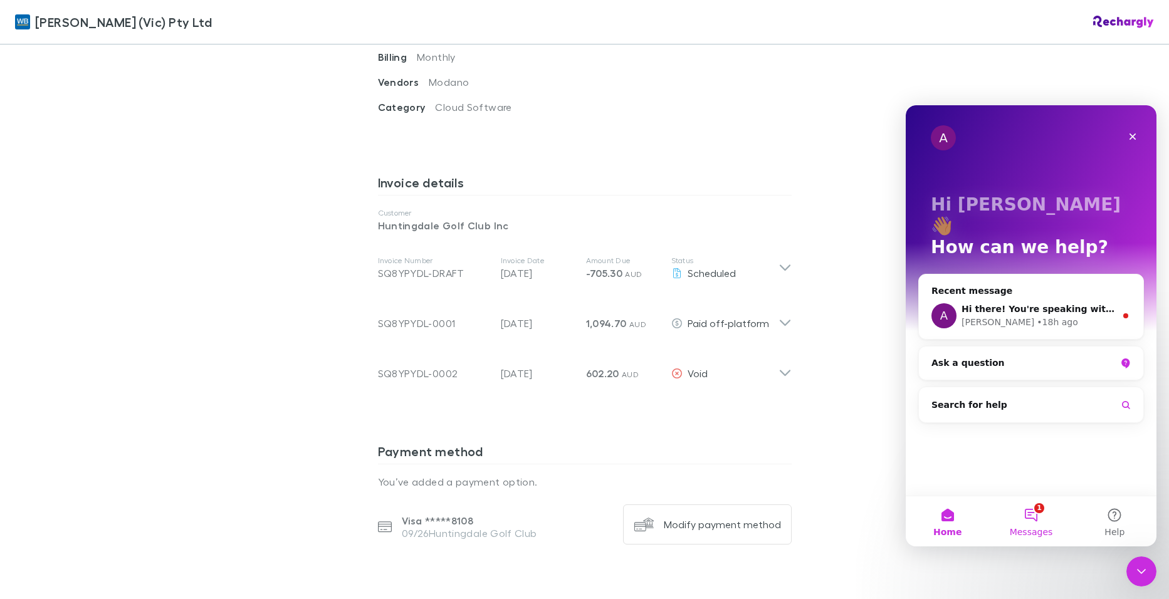
click at [1040, 508] on button "1 Messages" at bounding box center [1030, 522] width 83 height 50
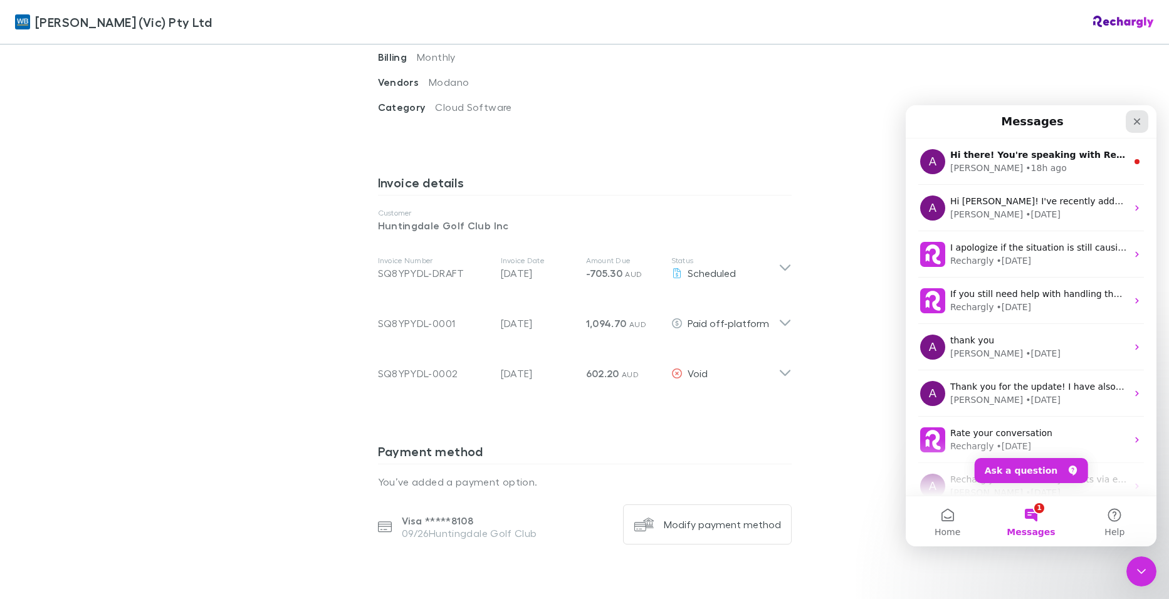
click at [1139, 118] on icon "Close" at bounding box center [1137, 122] width 10 height 10
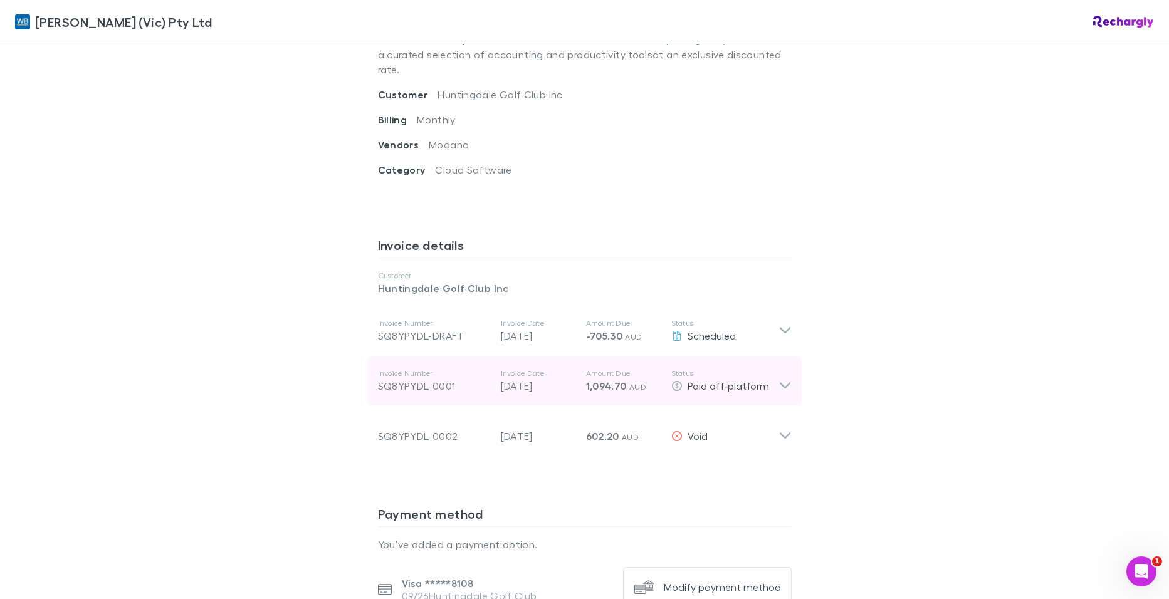
scroll to position [564, 0]
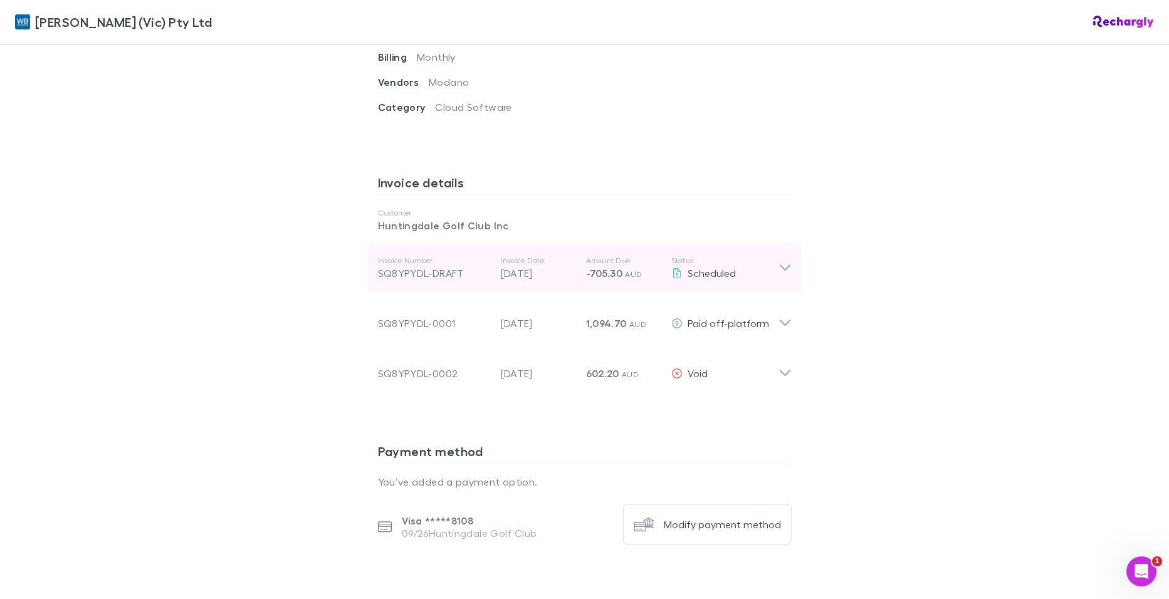
click at [779, 261] on icon at bounding box center [785, 268] width 13 height 15
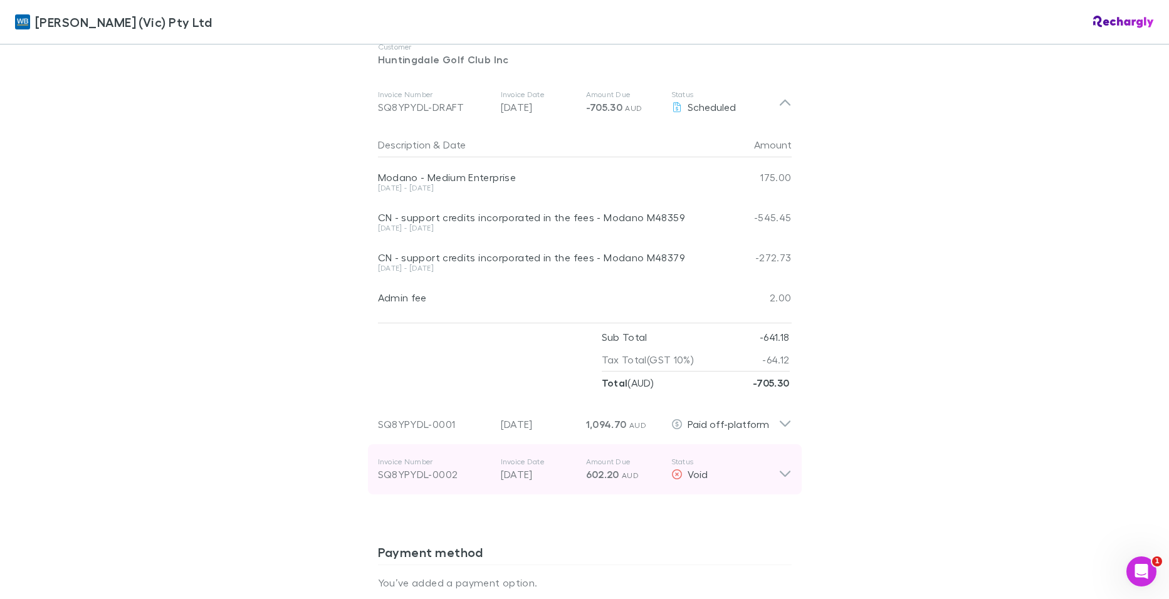
scroll to position [752, 0]
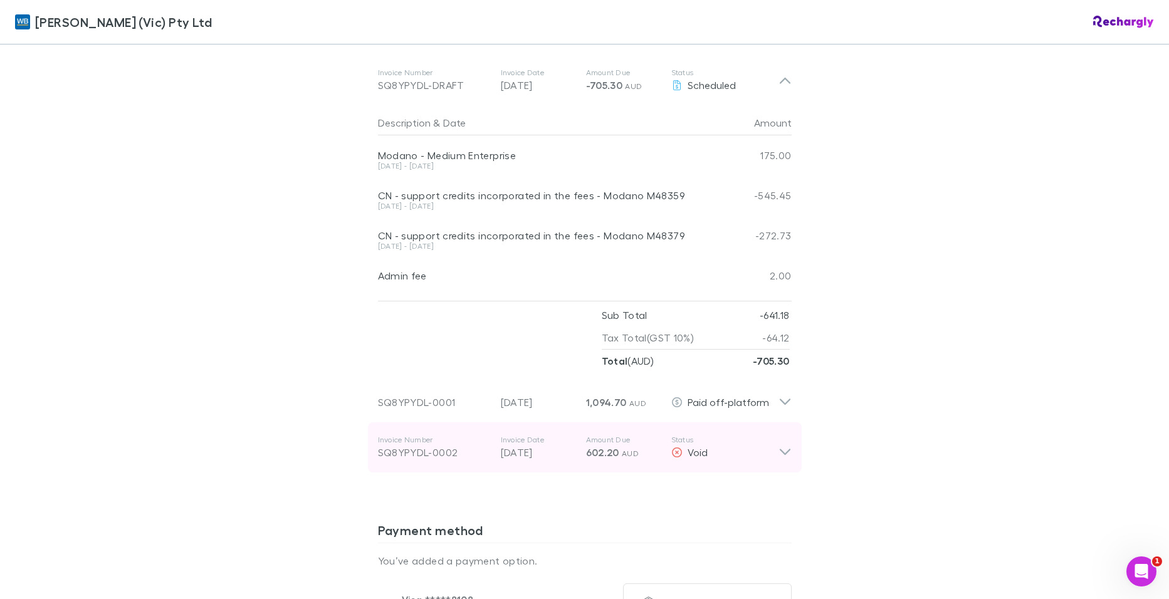
click at [779, 450] on icon at bounding box center [784, 453] width 11 height 6
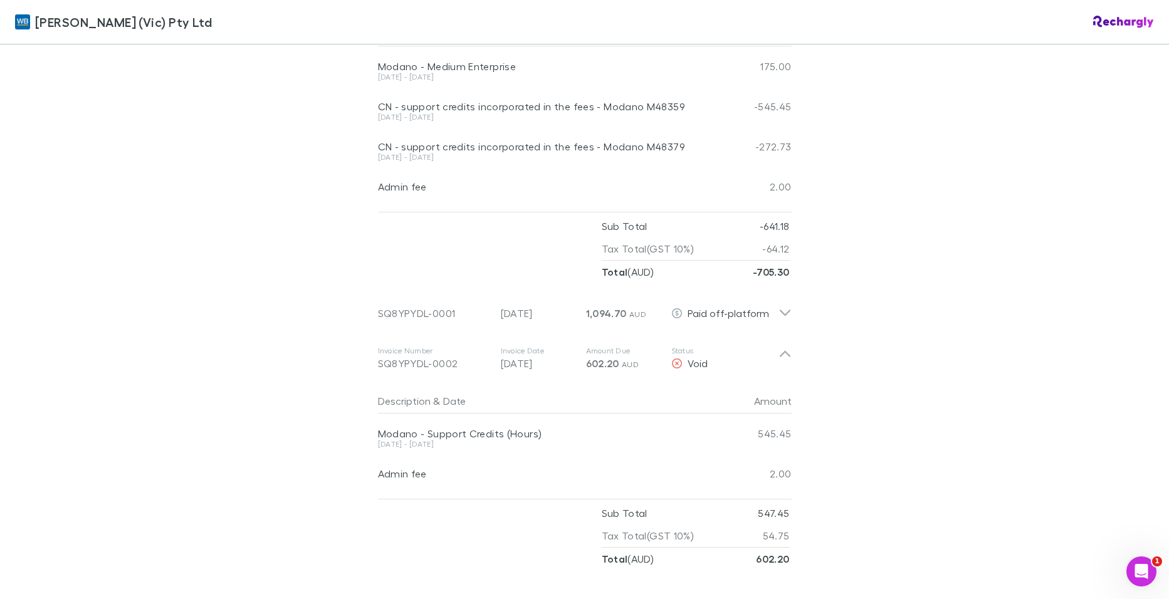
scroll to position [878, 0]
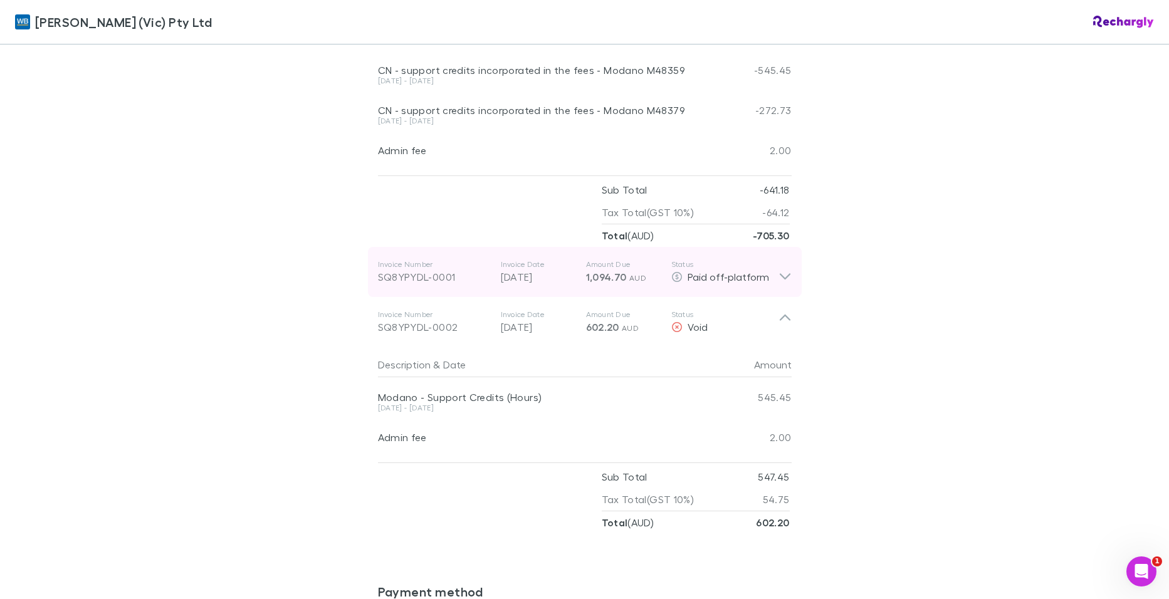
click at [783, 261] on icon at bounding box center [785, 272] width 13 height 25
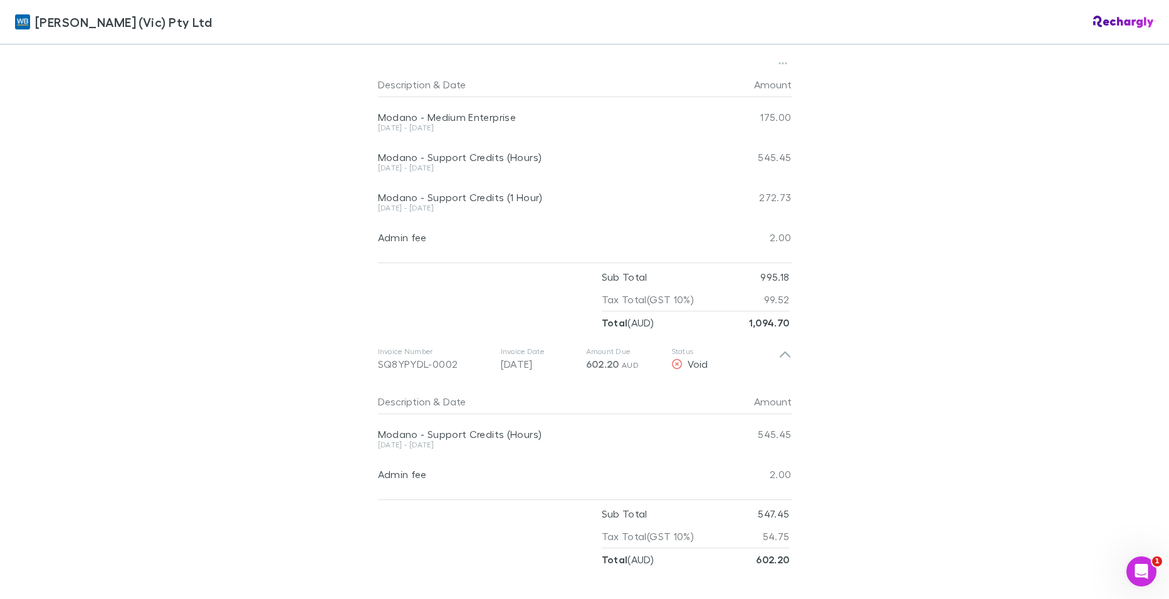
scroll to position [1128, 0]
